Goal: Obtain resource: Obtain resource

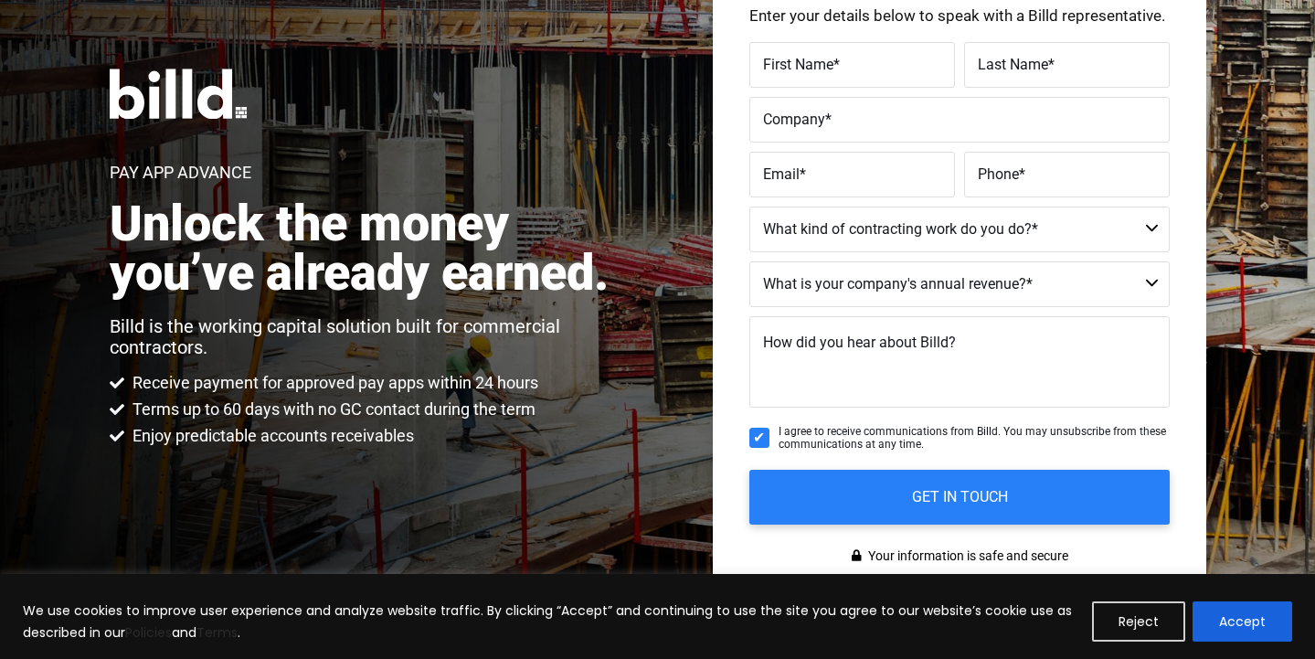
scroll to position [157, 0]
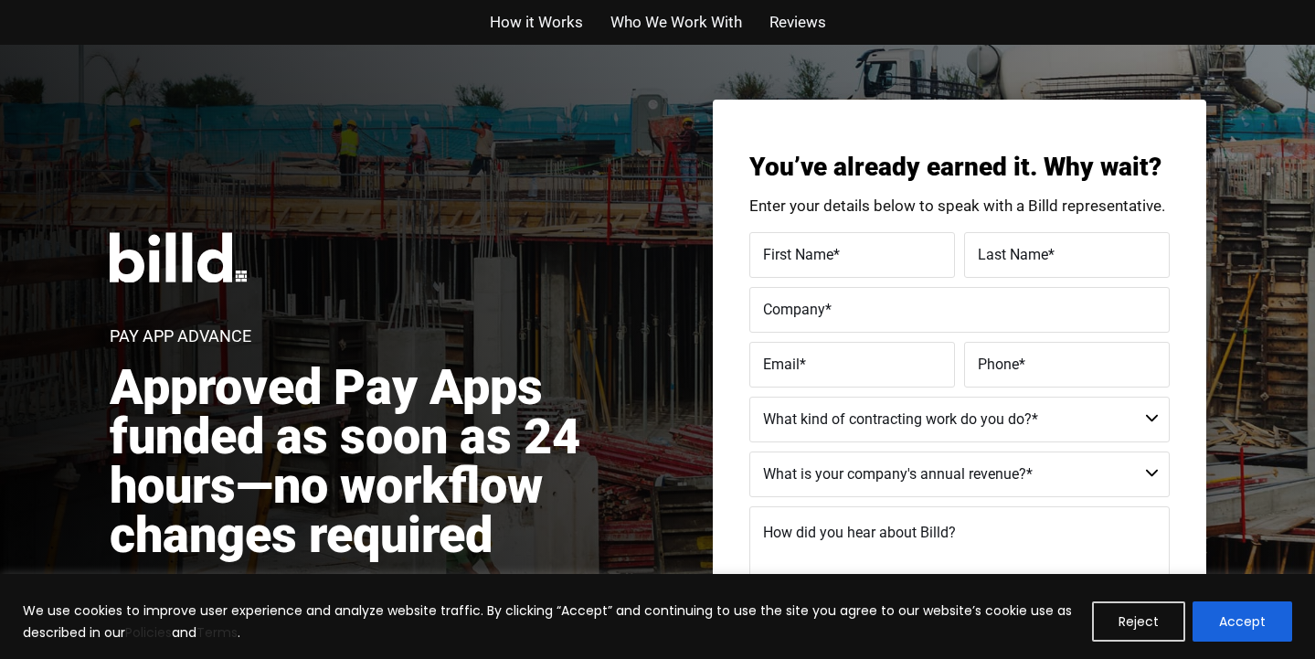
click at [868, 252] on label "First Name *" at bounding box center [852, 254] width 178 height 26
click at [868, 252] on input "First Name *" at bounding box center [852, 255] width 206 height 46
type input "Carlo"
click at [1050, 253] on span "*" at bounding box center [1051, 253] width 6 height 17
click at [1050, 253] on input "Last Name *" at bounding box center [1067, 255] width 206 height 46
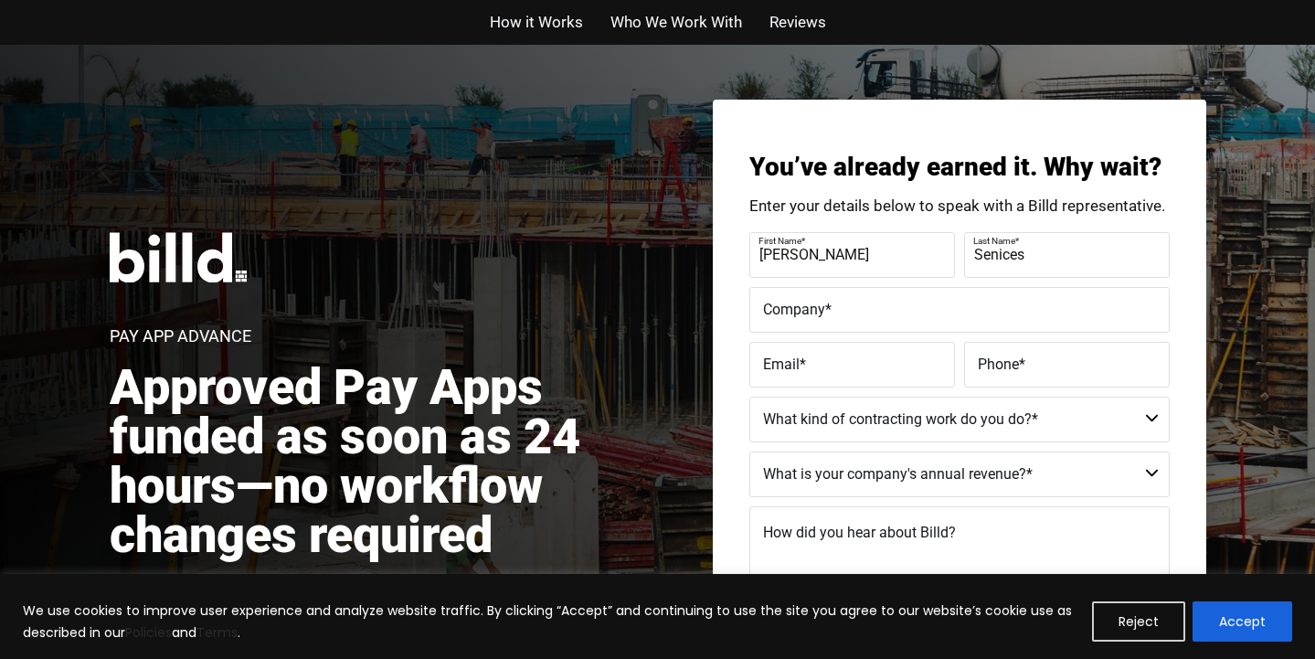
type input "Senices"
click at [910, 316] on label "Company *" at bounding box center [959, 309] width 393 height 26
click at [910, 316] on input "Company *" at bounding box center [959, 310] width 420 height 46
type input "Senices Enterprises Inc."
click at [848, 365] on label "Email *" at bounding box center [852, 364] width 178 height 26
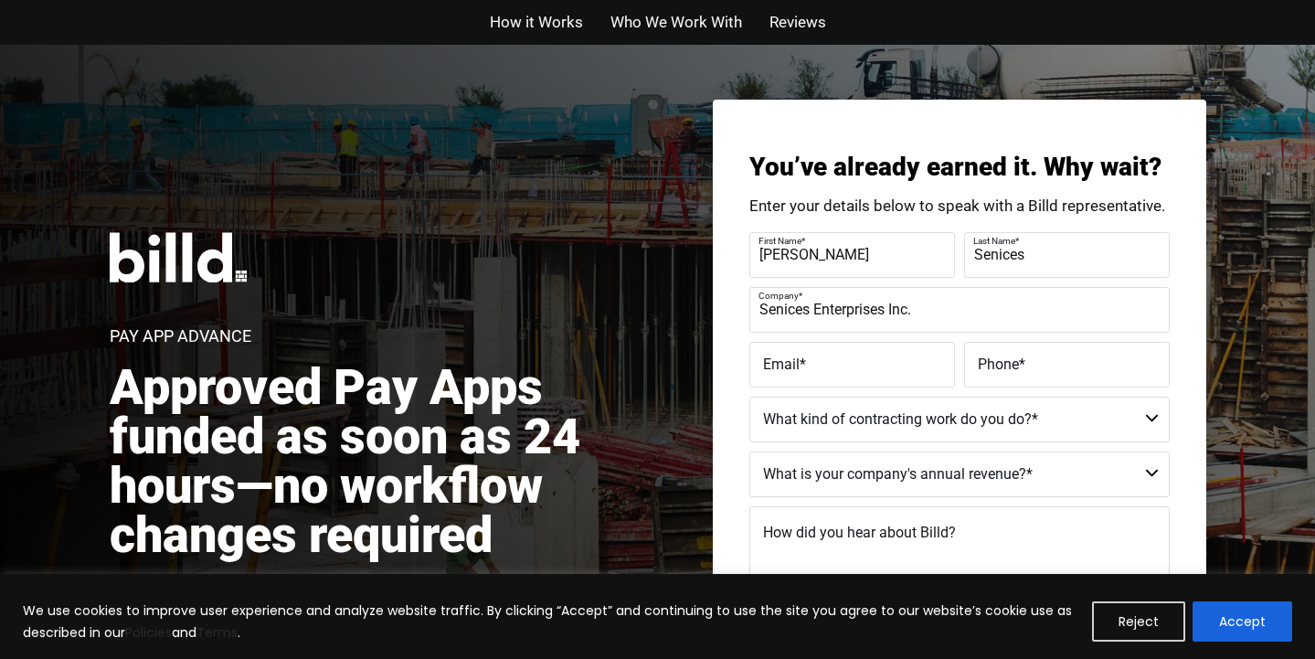
click at [848, 365] on input "Email *" at bounding box center [852, 365] width 206 height 46
type input "senicesent@aol.com"
click at [999, 371] on span "Phone" at bounding box center [998, 363] width 41 height 17
click at [999, 371] on input "Phone *" at bounding box center [1067, 365] width 206 height 46
type input "(617) 413-7829"
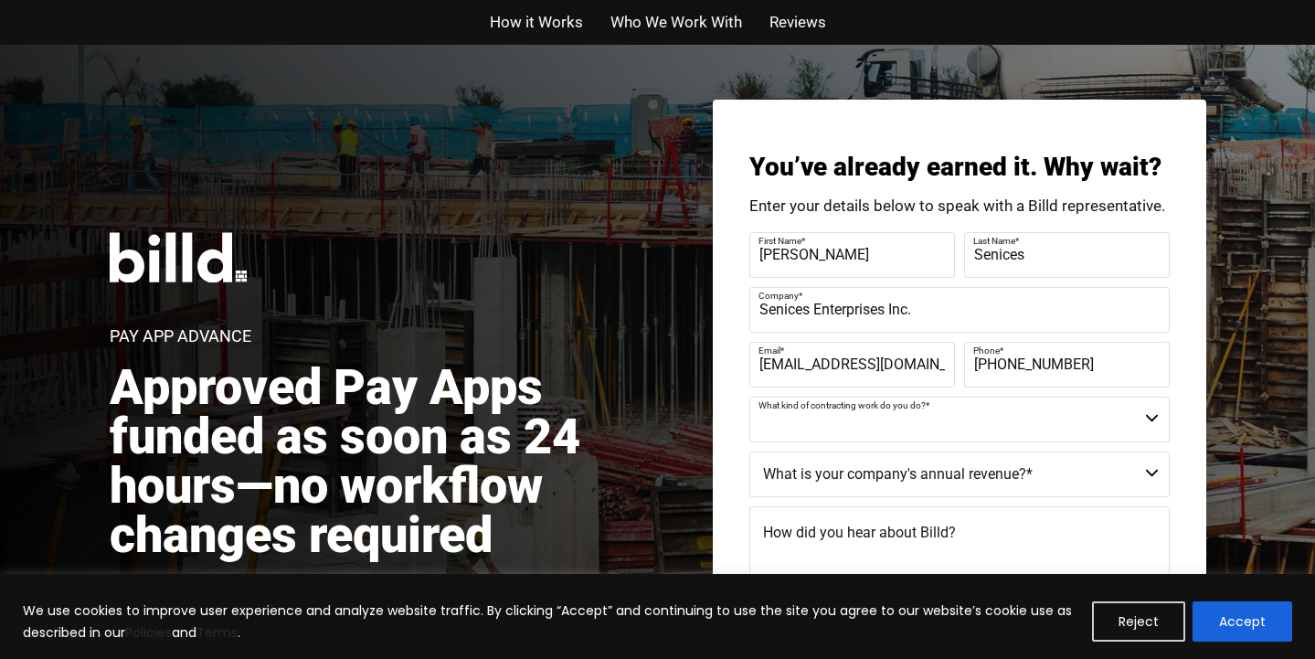
select select "Commercial"
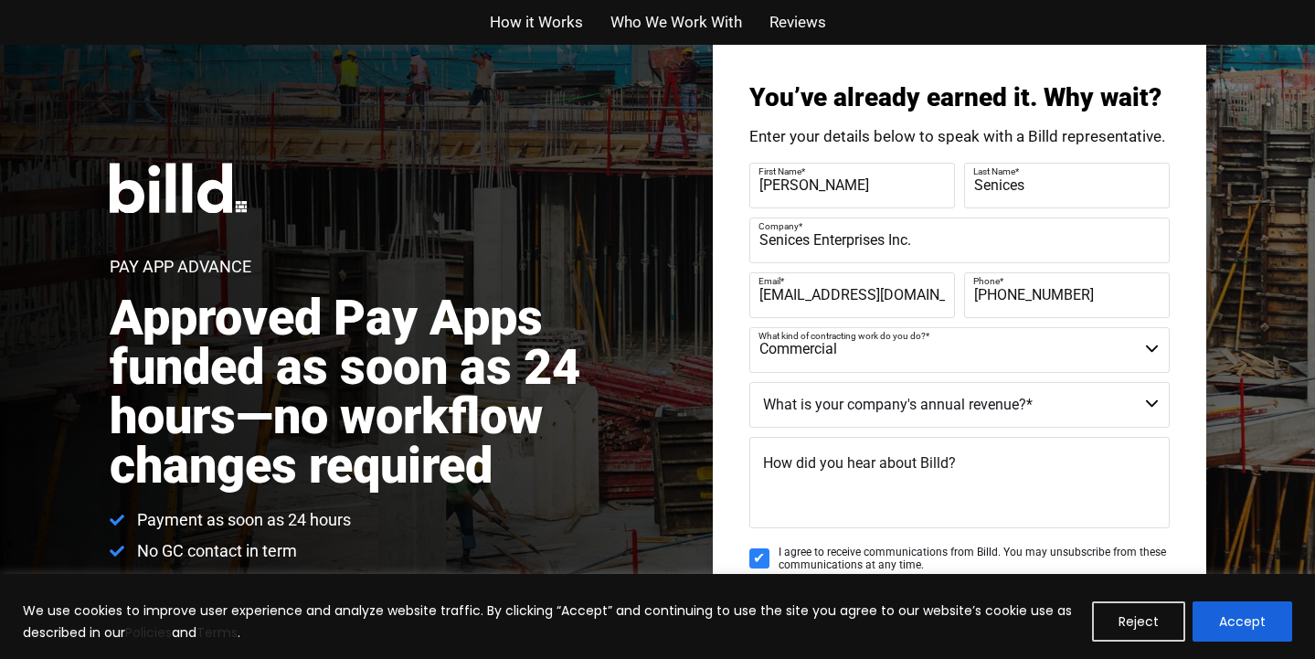
scroll to position [81, 0]
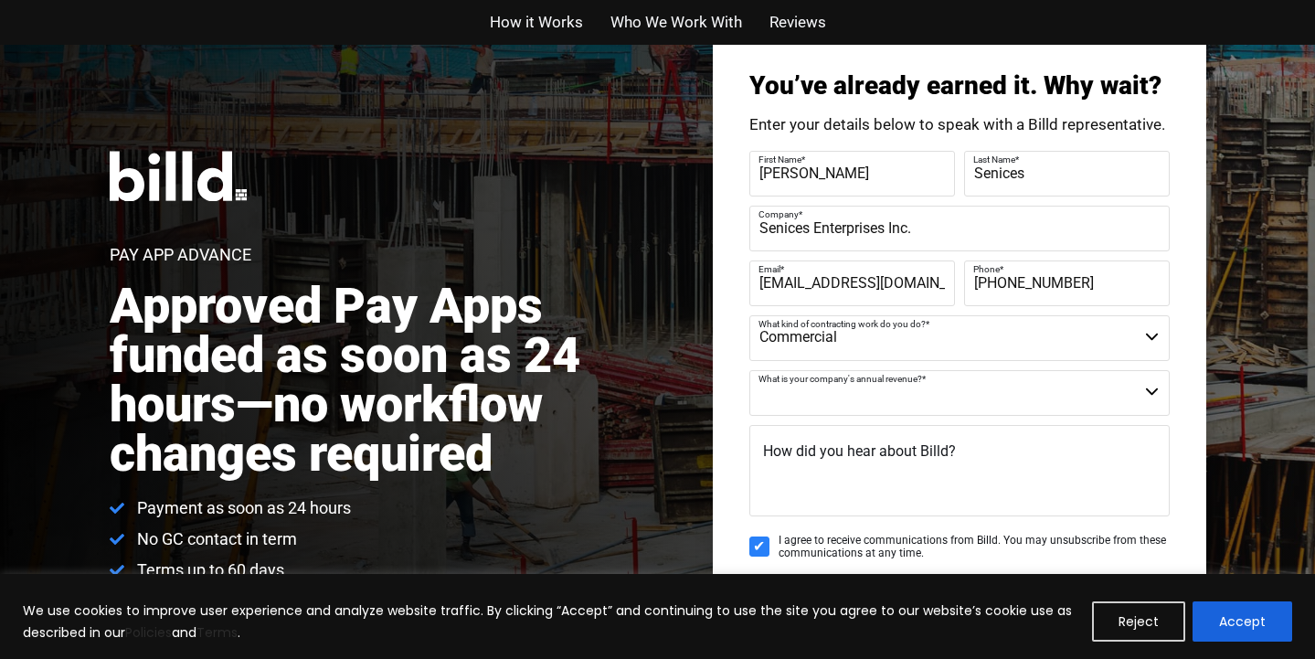
select select "$1M - $2M"
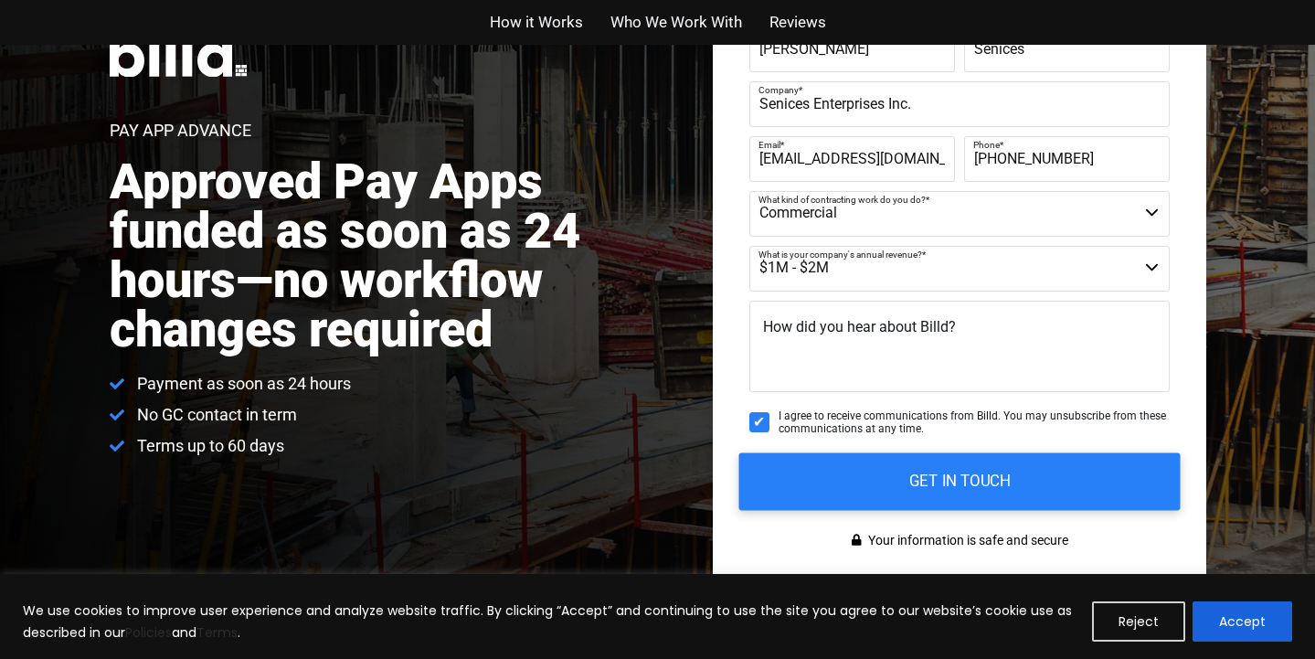
scroll to position [135, 0]
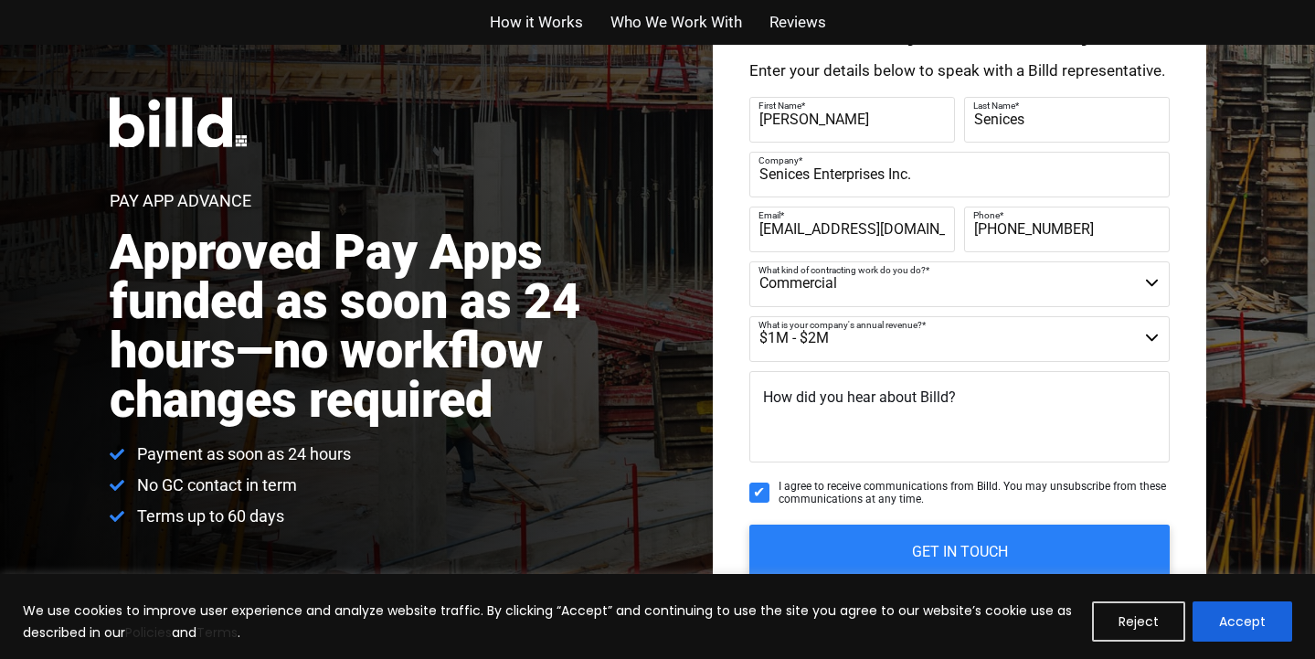
click at [771, 383] on div "How did you hear about Billd?" at bounding box center [959, 421] width 420 height 100
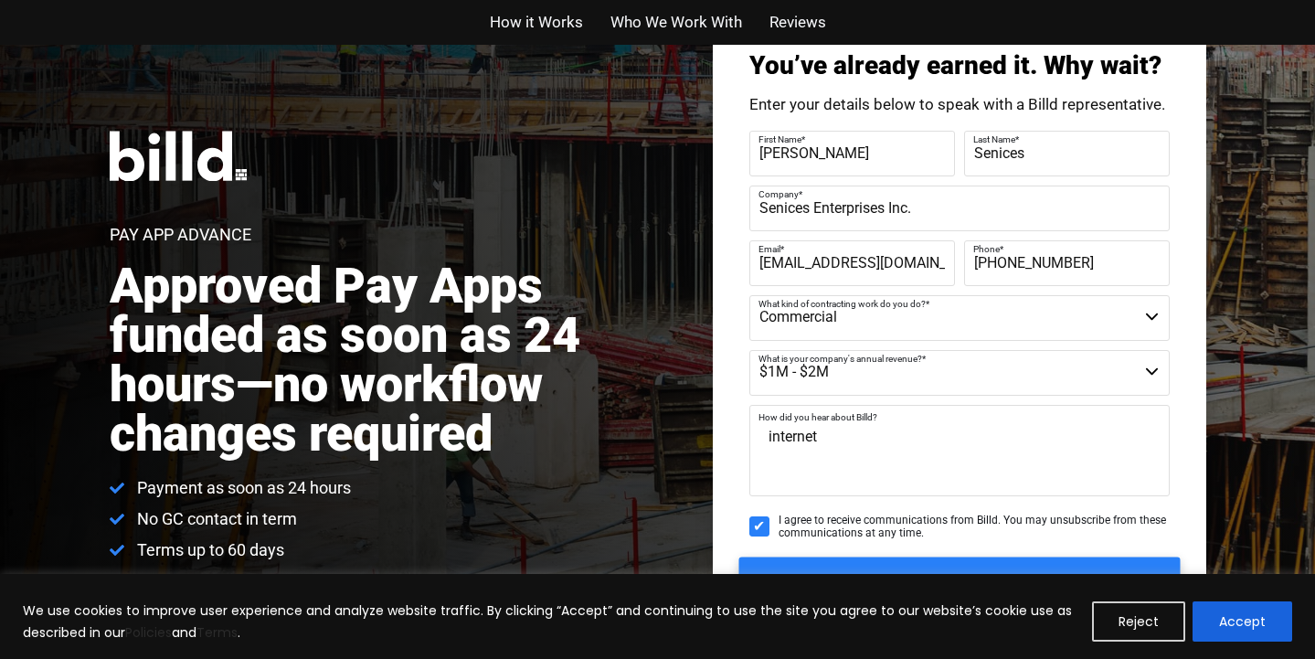
scroll to position [81, 0]
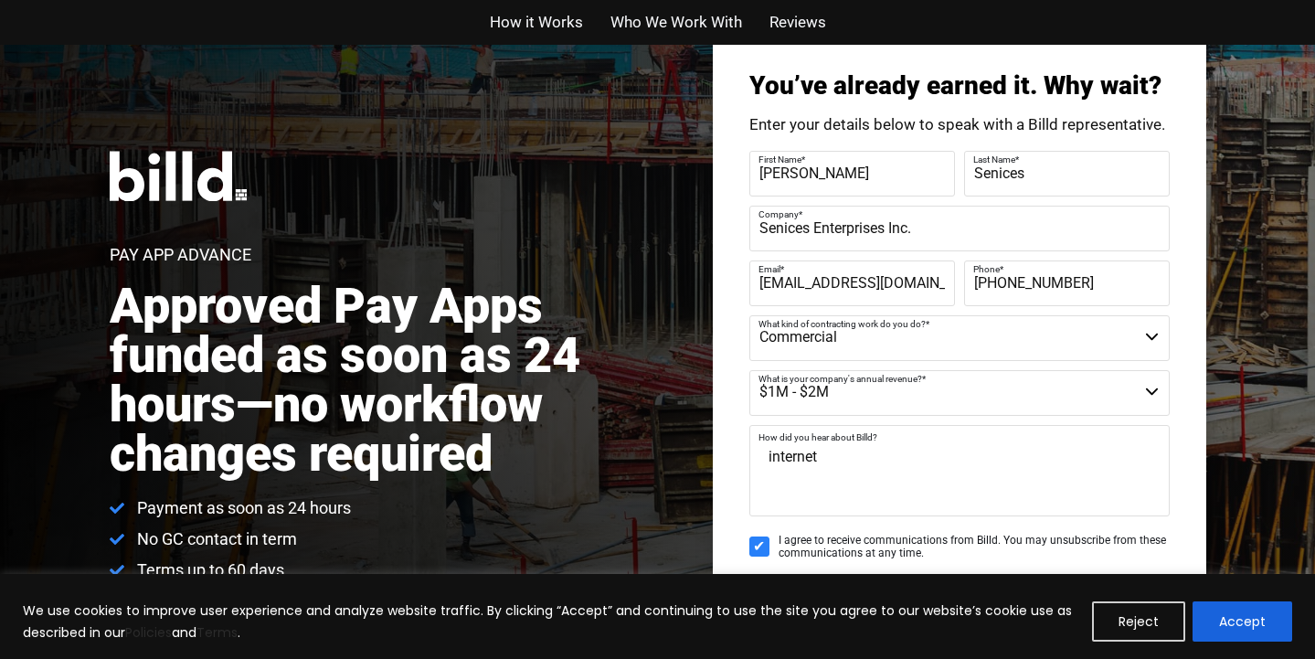
type textarea "internet"
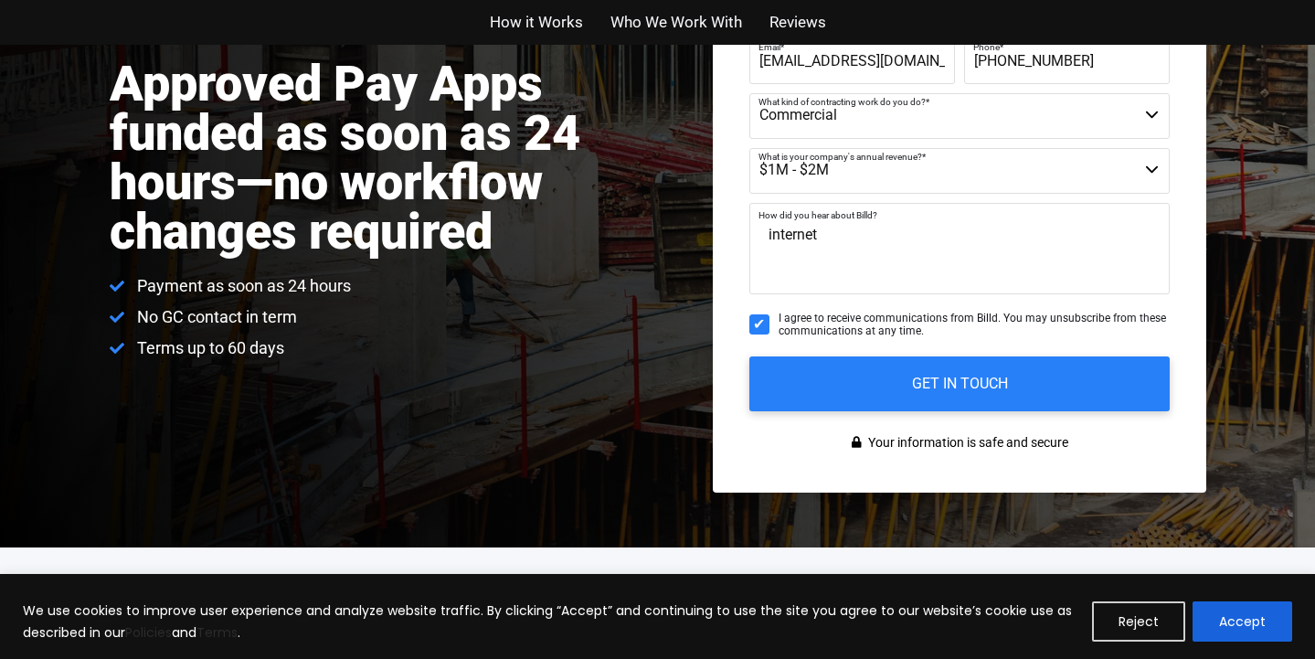
scroll to position [304, 0]
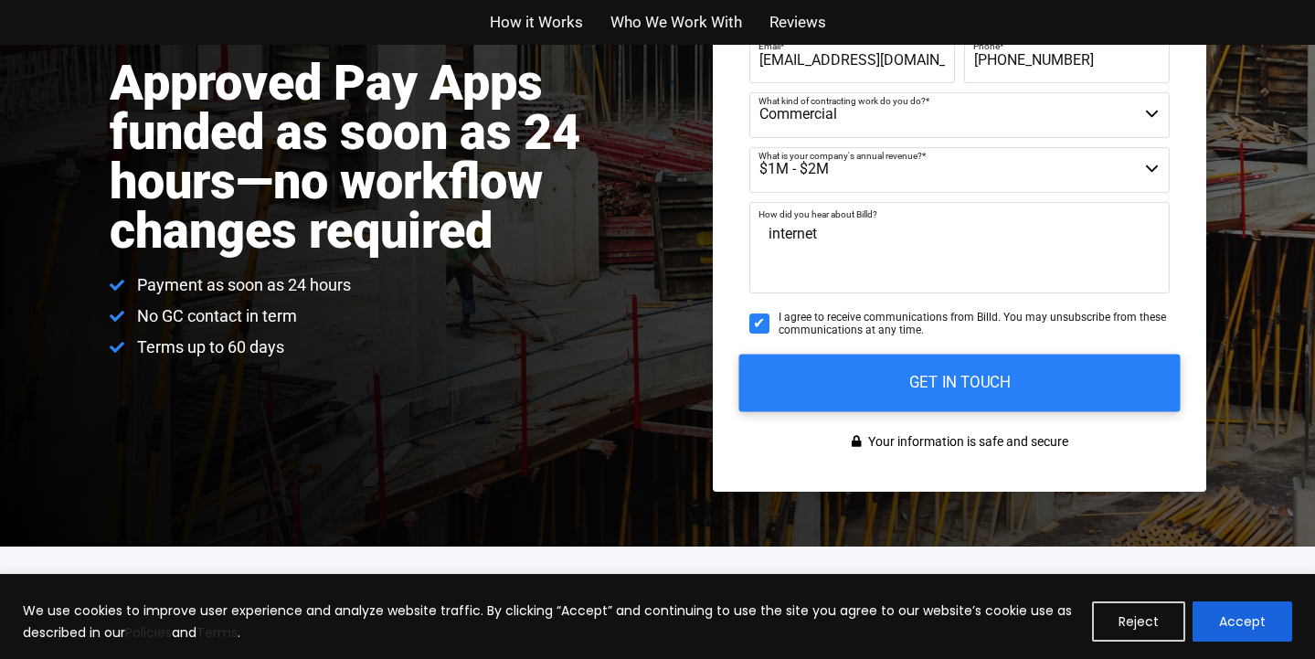
click at [950, 393] on input "GET IN TOUCH" at bounding box center [958, 383] width 441 height 58
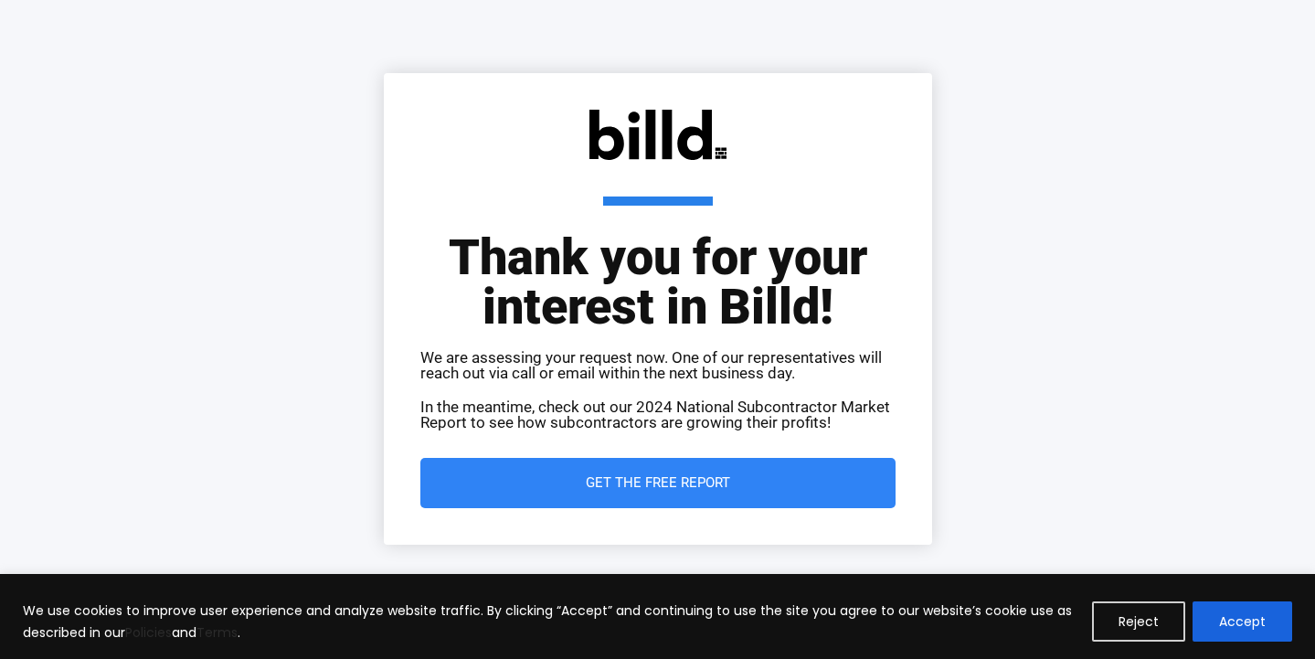
click at [680, 492] on link "Get the Free Report" at bounding box center [657, 483] width 475 height 50
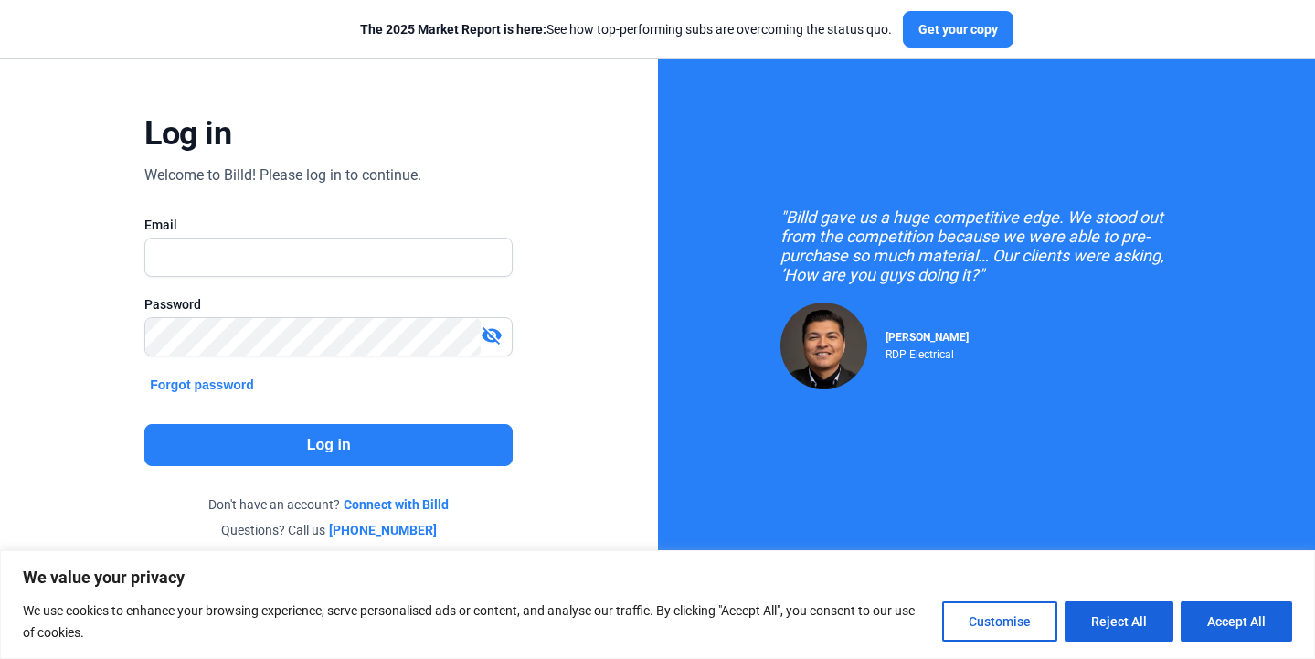
scroll to position [65, 0]
click at [1191, 621] on button "Accept All" at bounding box center [1235, 621] width 111 height 40
checkbox input "true"
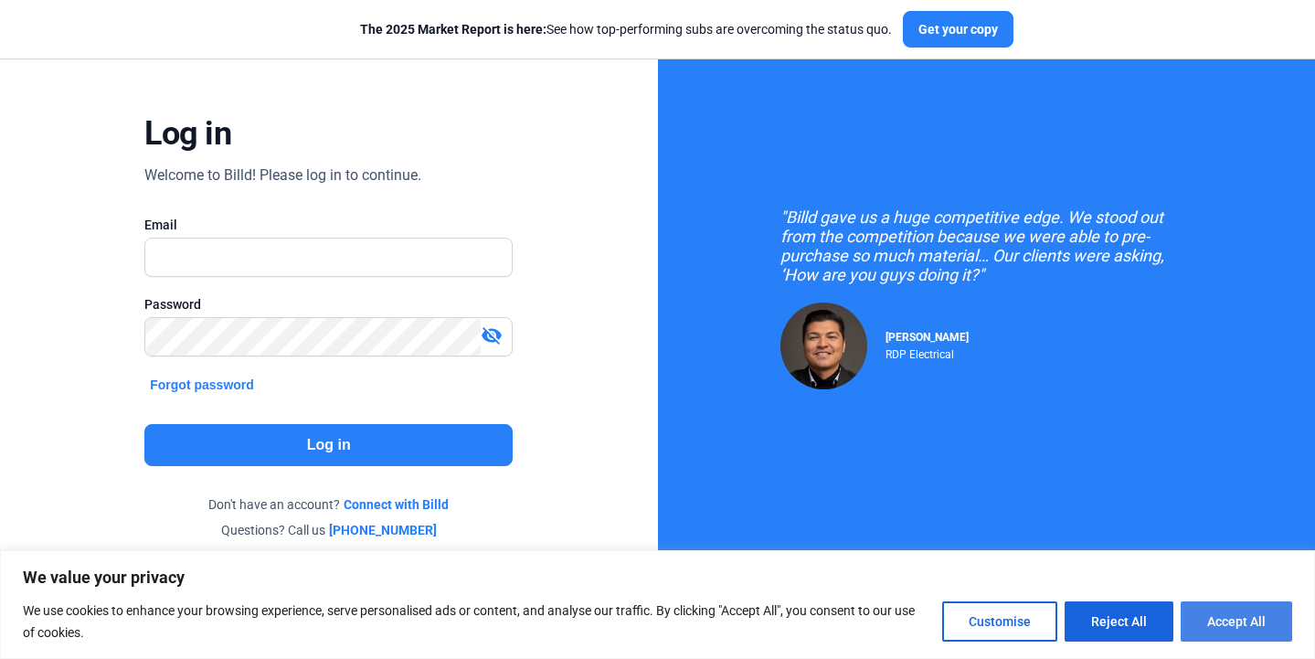
checkbox input "true"
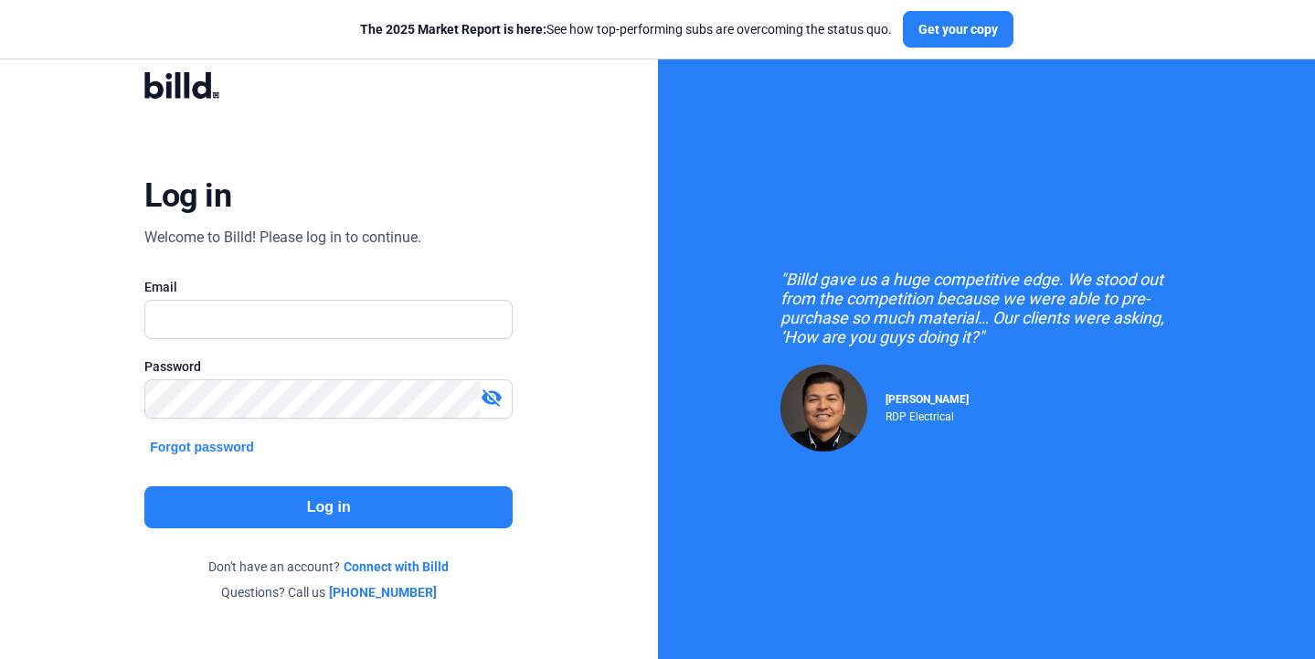
scroll to position [0, 0]
click at [949, 37] on button "Get your copy" at bounding box center [958, 29] width 111 height 37
